Goal: Task Accomplishment & Management: Manage account settings

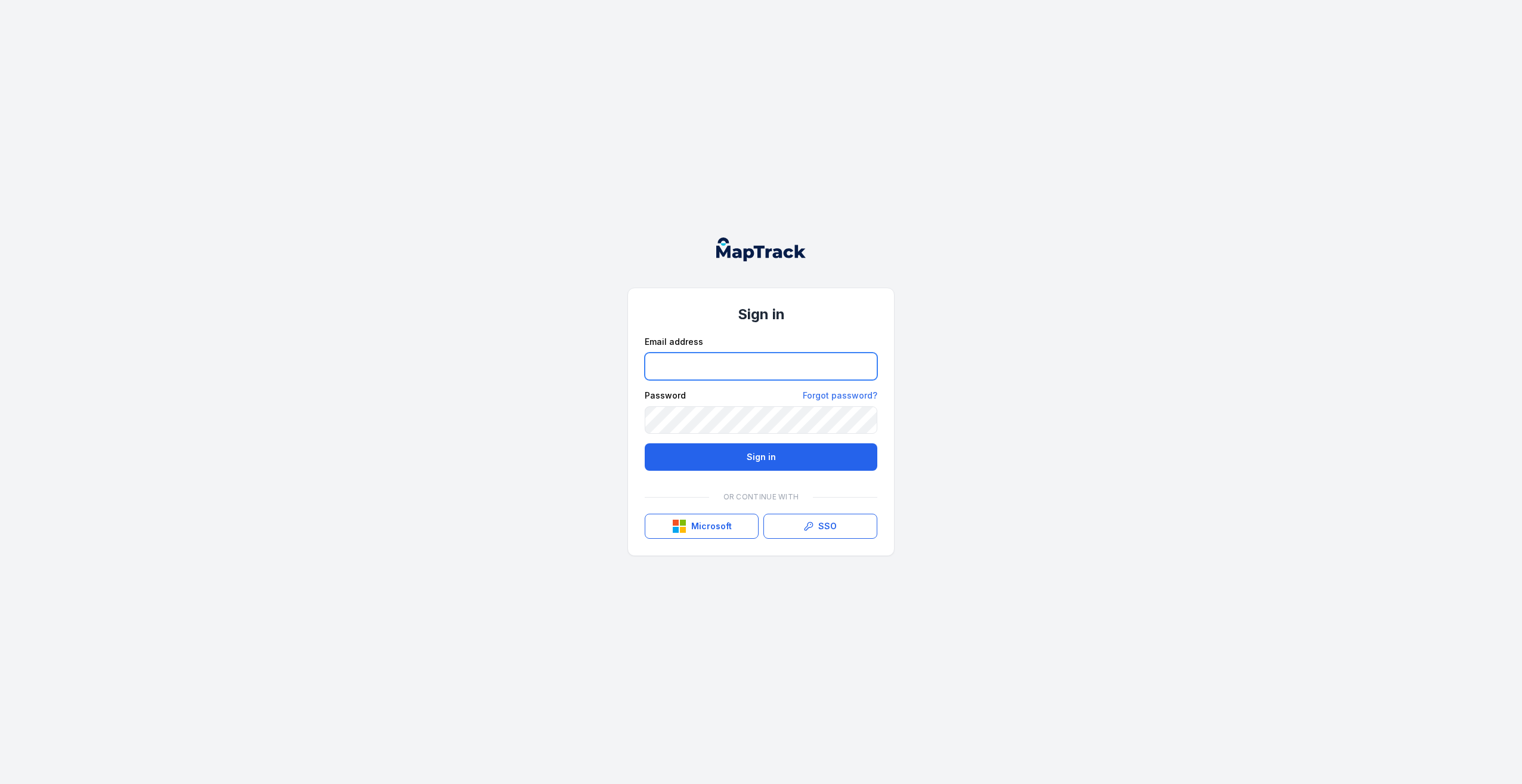
click at [747, 361] on input "email" at bounding box center [761, 366] width 233 height 27
type input "**********"
click at [645, 443] on button "Sign in" at bounding box center [761, 457] width 233 height 27
drag, startPoint x: 0, startPoint y: 0, endPoint x: 823, endPoint y: 525, distance: 976.2
click at [823, 525] on link "SSO" at bounding box center [820, 526] width 114 height 25
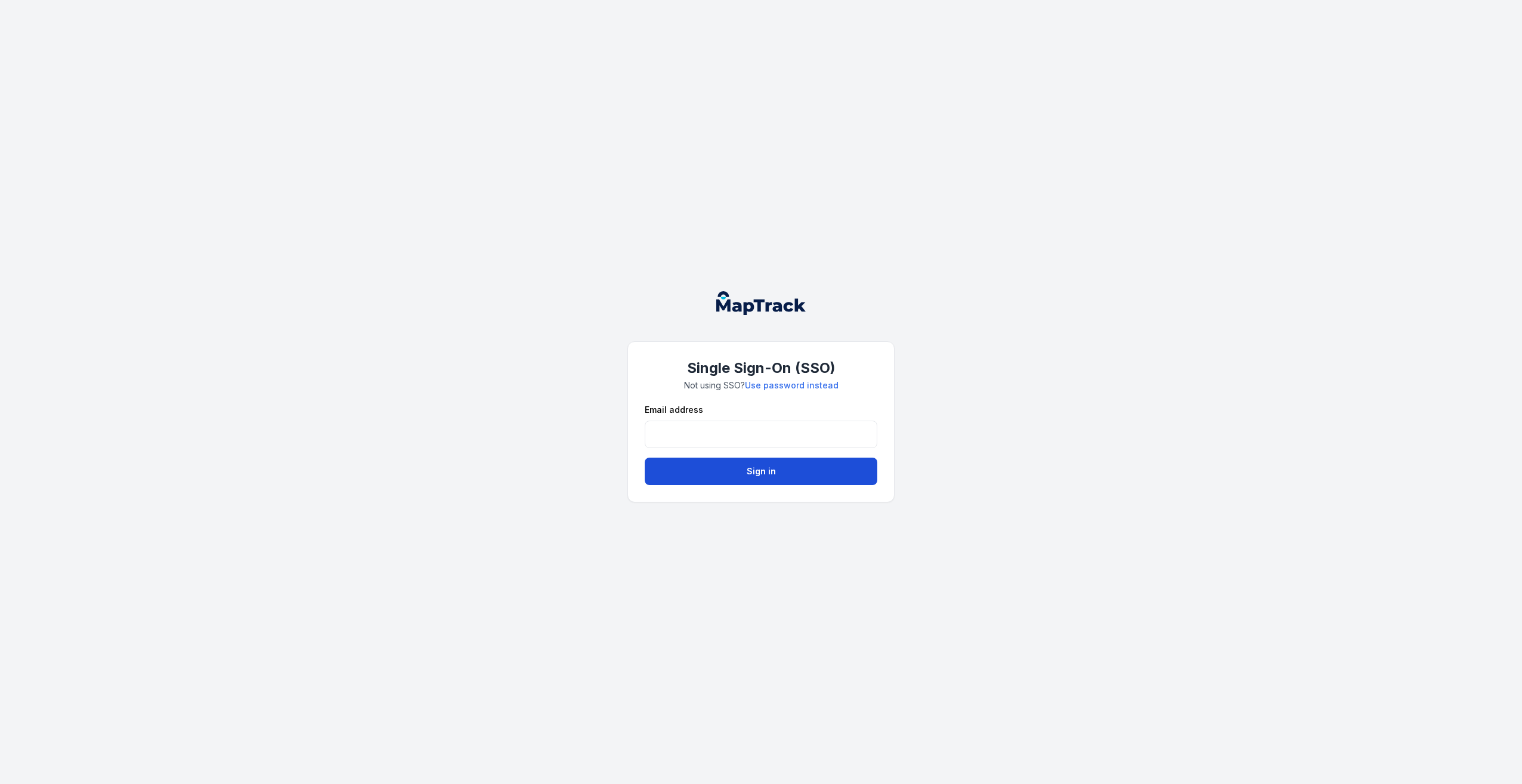
click at [732, 475] on button "Sign in" at bounding box center [761, 471] width 233 height 27
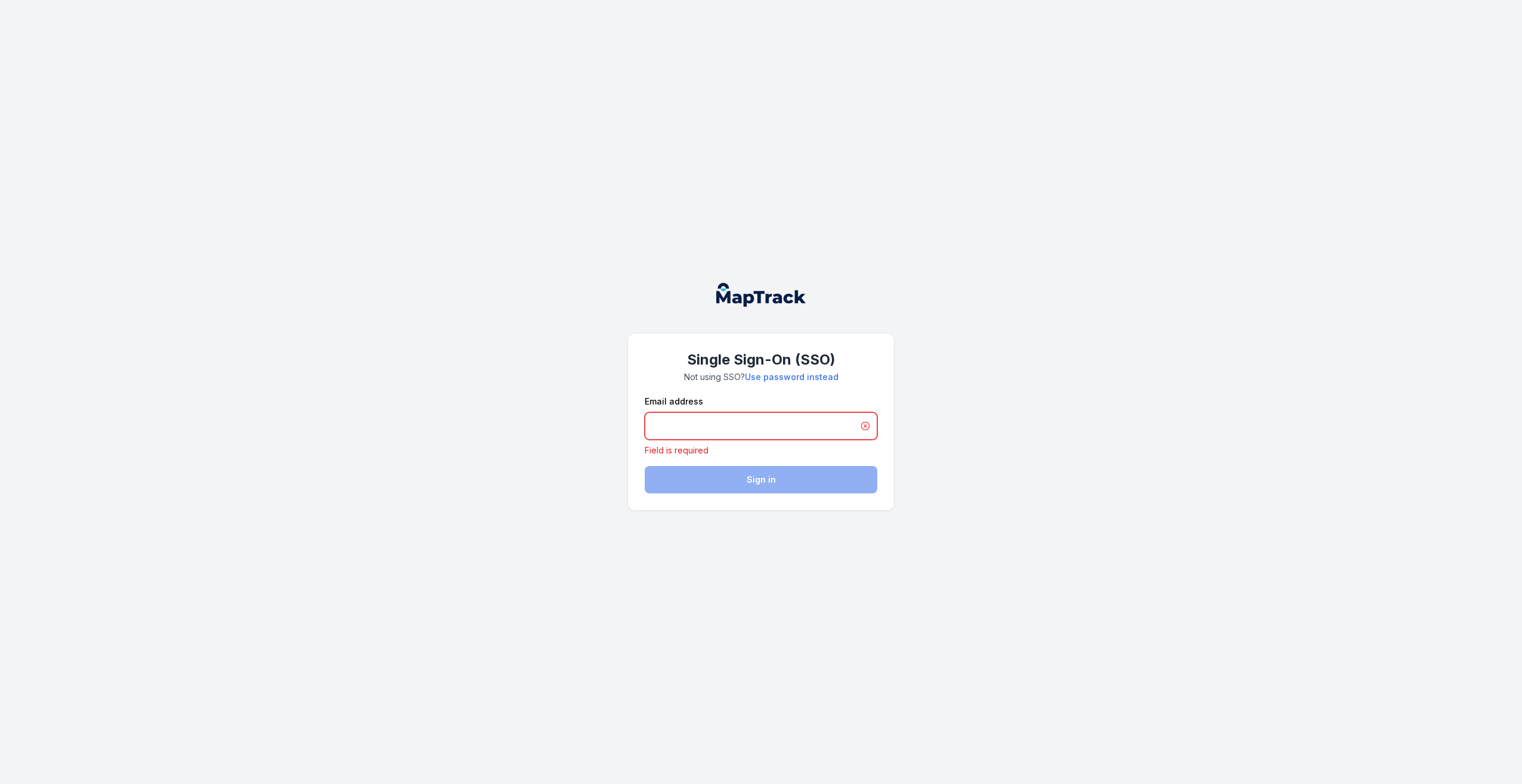
click at [668, 423] on input "email" at bounding box center [761, 425] width 233 height 27
type input "**********"
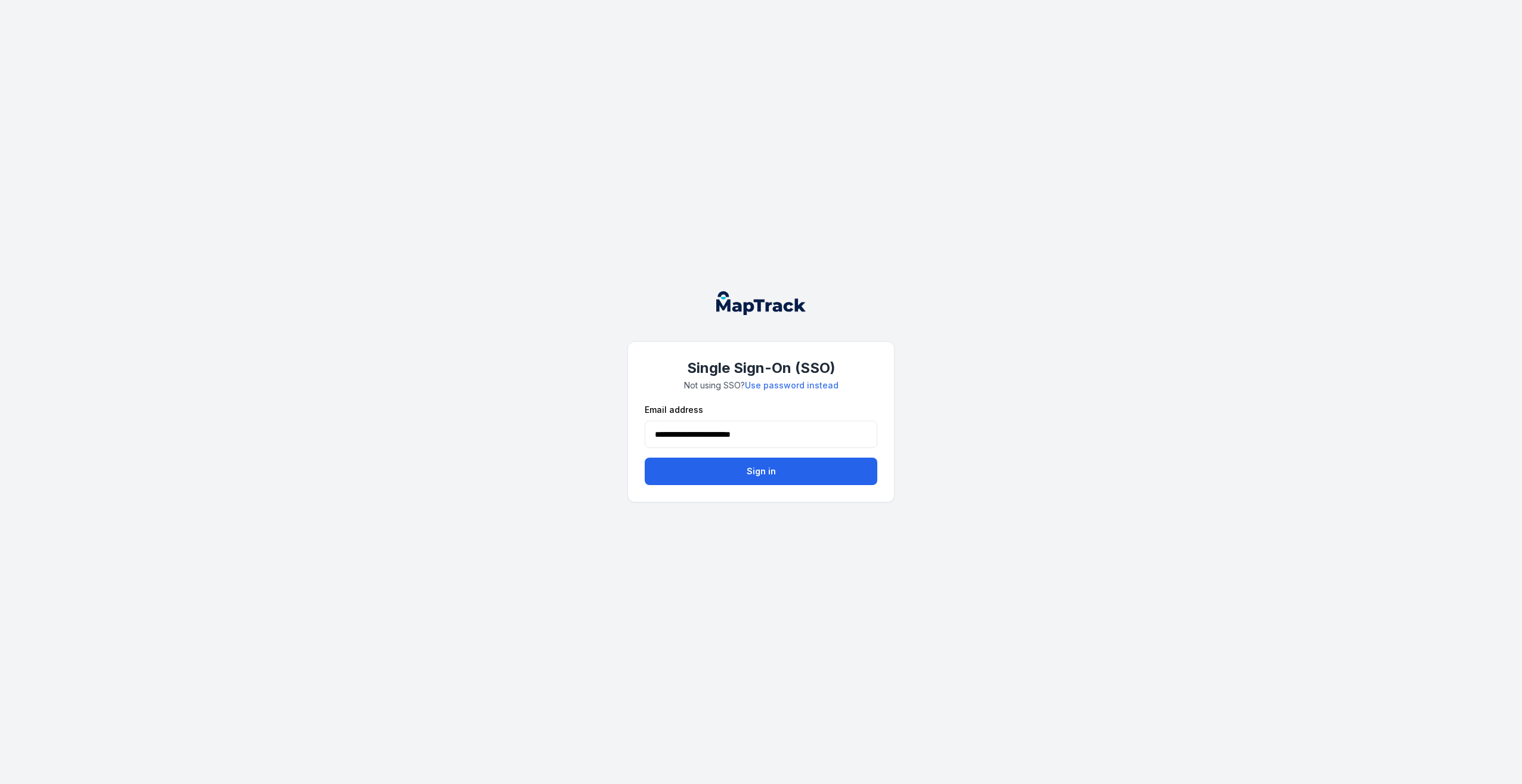
click at [749, 473] on button "Sign in" at bounding box center [761, 471] width 233 height 27
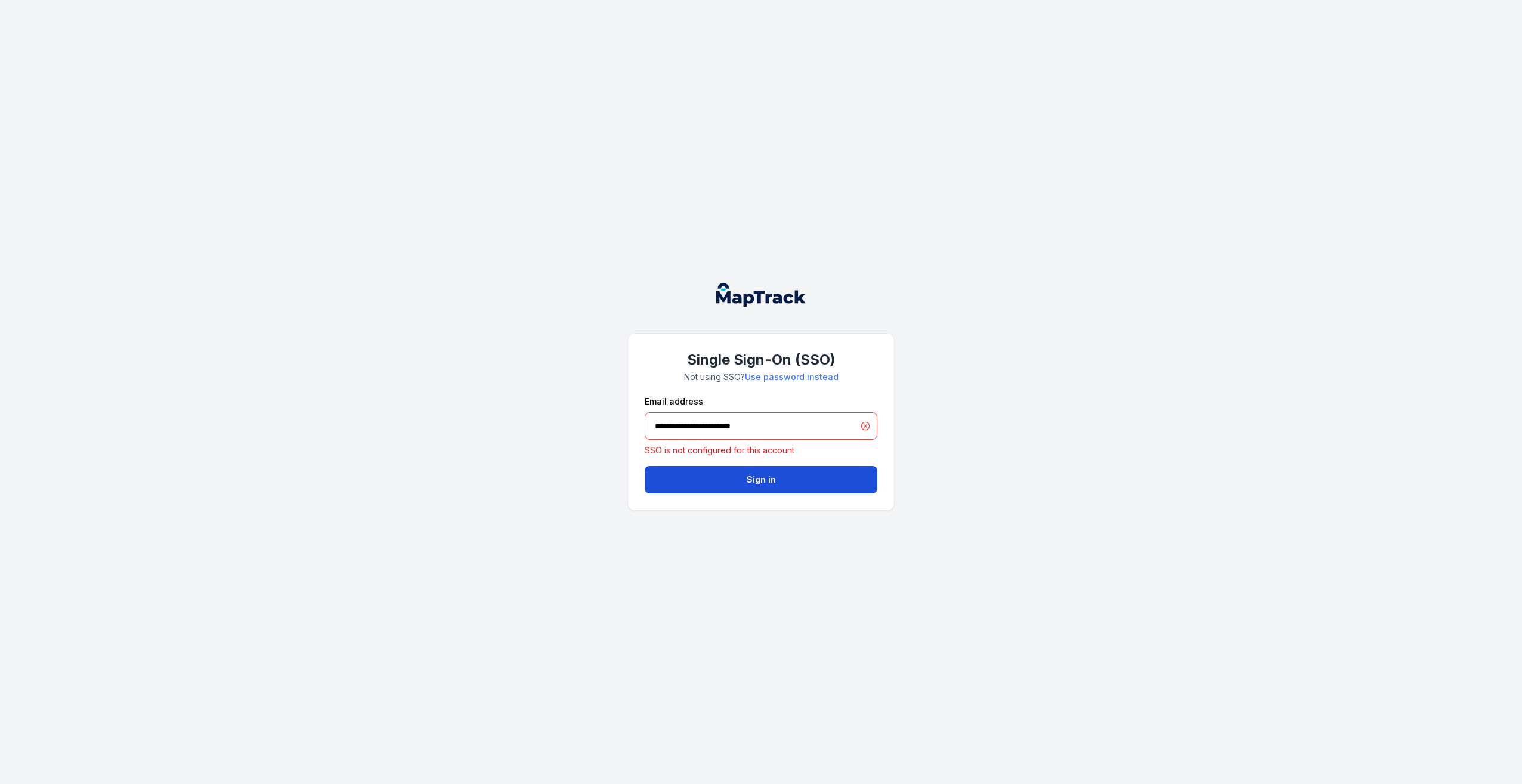
click at [765, 483] on button "Sign in" at bounding box center [761, 479] width 233 height 27
click at [864, 428] on input "**********" at bounding box center [761, 425] width 233 height 27
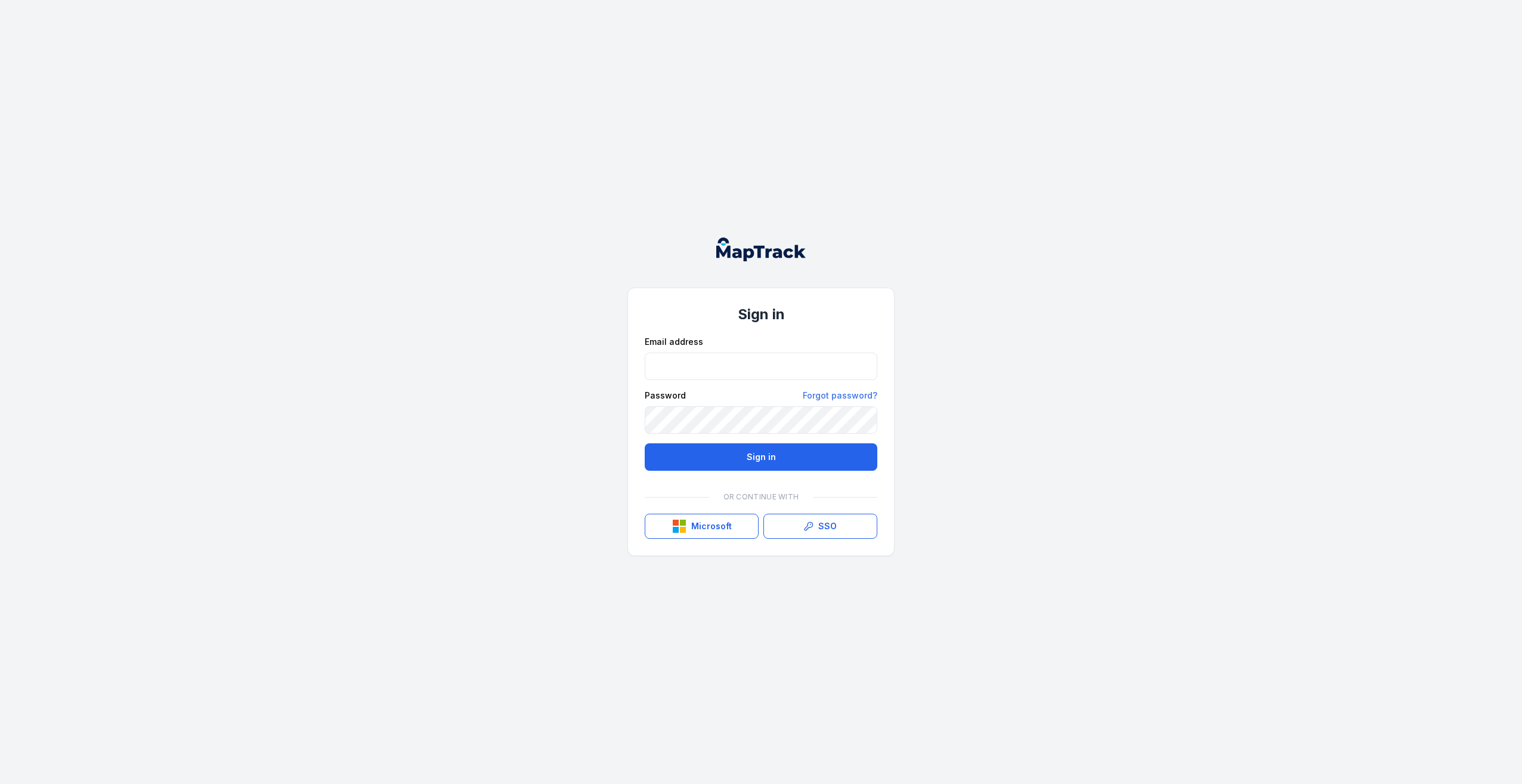
click at [759, 498] on div "Or continue with" at bounding box center [761, 497] width 233 height 23
click at [758, 498] on div "Or continue with" at bounding box center [761, 497] width 233 height 23
click at [749, 494] on div "Or continue with" at bounding box center [761, 497] width 233 height 23
drag, startPoint x: 749, startPoint y: 494, endPoint x: 902, endPoint y: 464, distance: 155.9
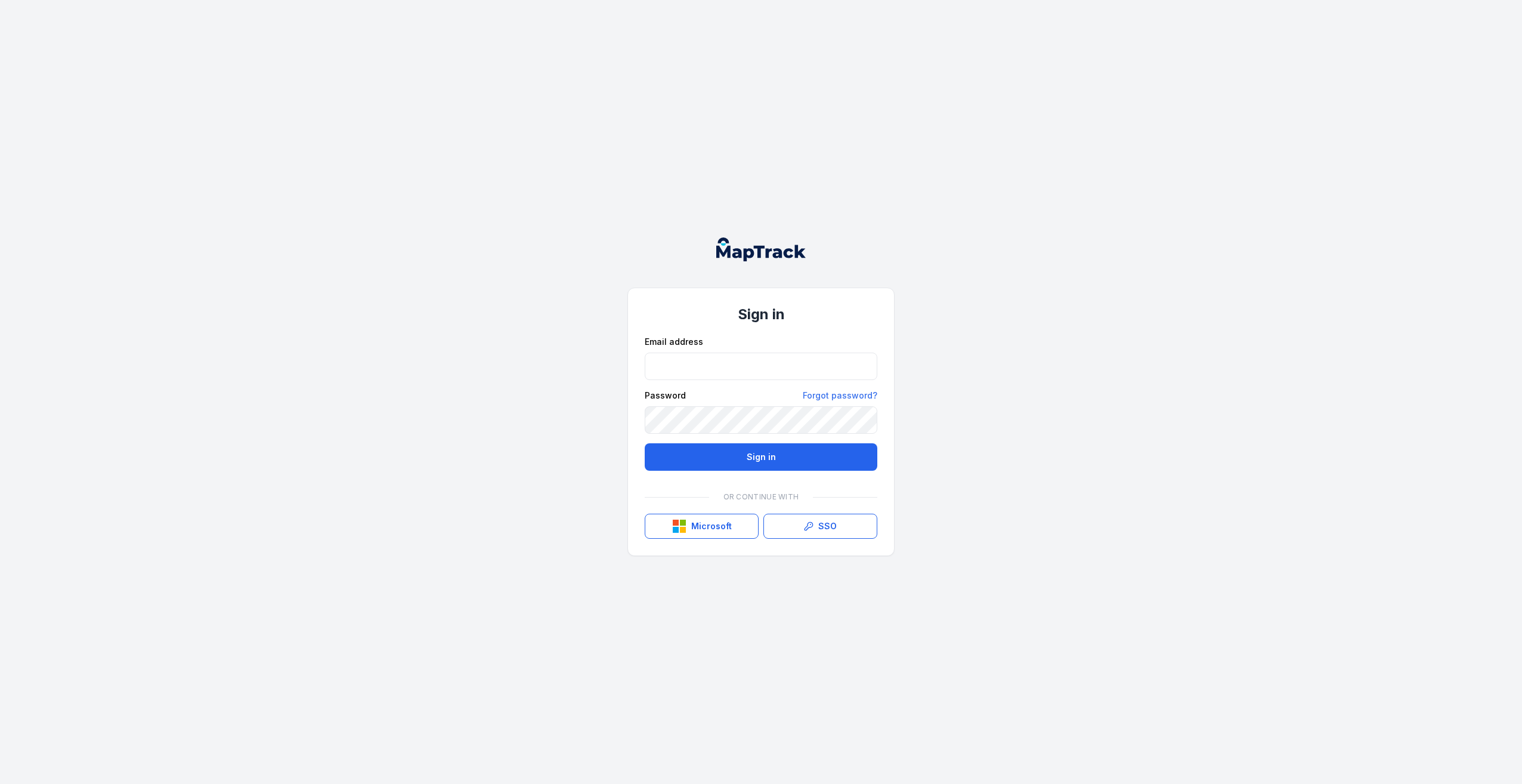
click at [831, 484] on div "Email address Password Forgot password? Sign in Or continue with Microsoft Goog…" at bounding box center [761, 437] width 233 height 203
